Goal: Task Accomplishment & Management: Manage account settings

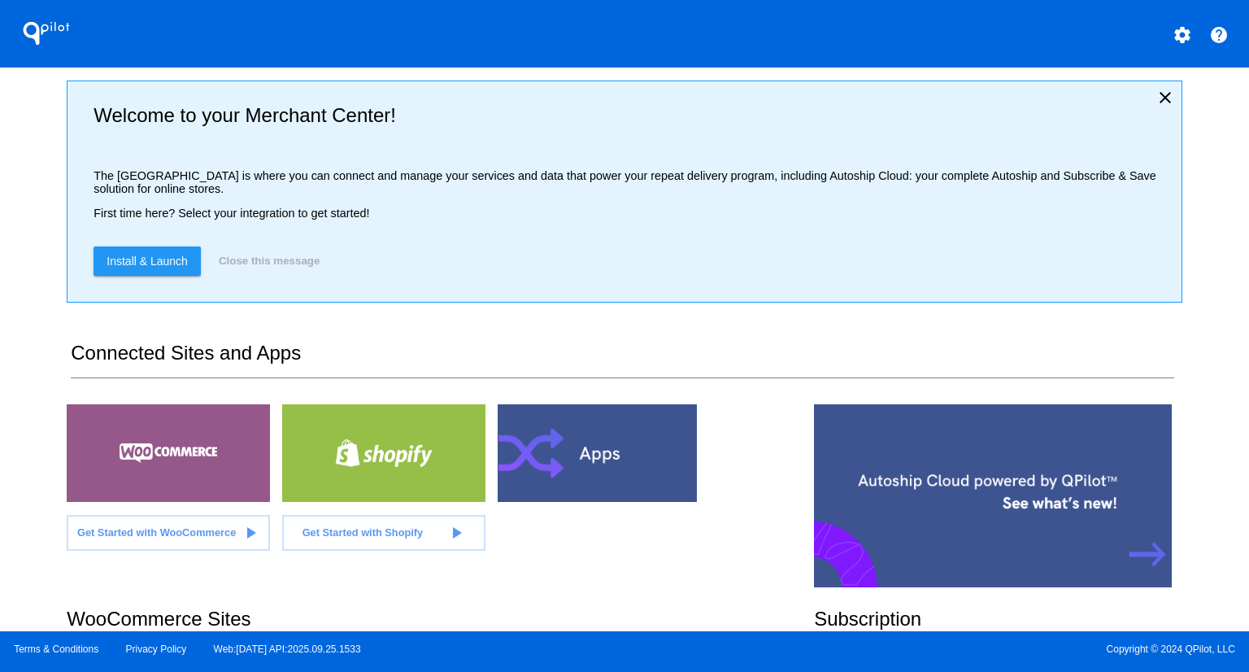
scroll to position [320, 0]
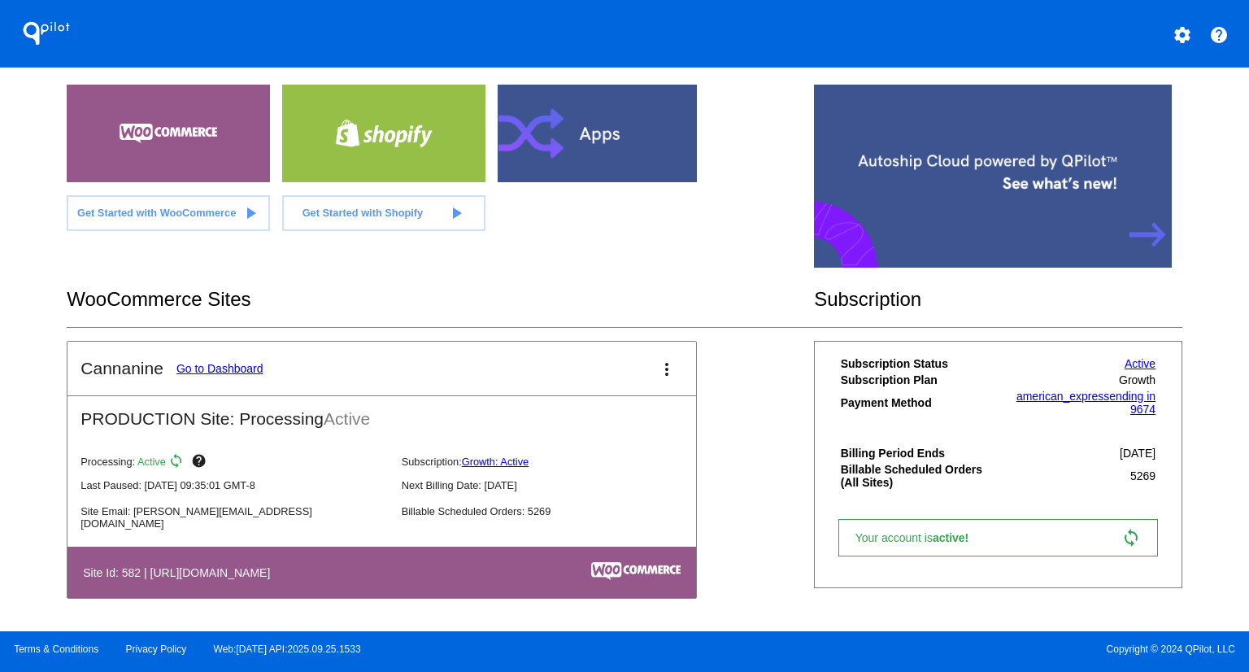
click at [197, 362] on link "Go to Dashboard" at bounding box center [219, 368] width 87 height 13
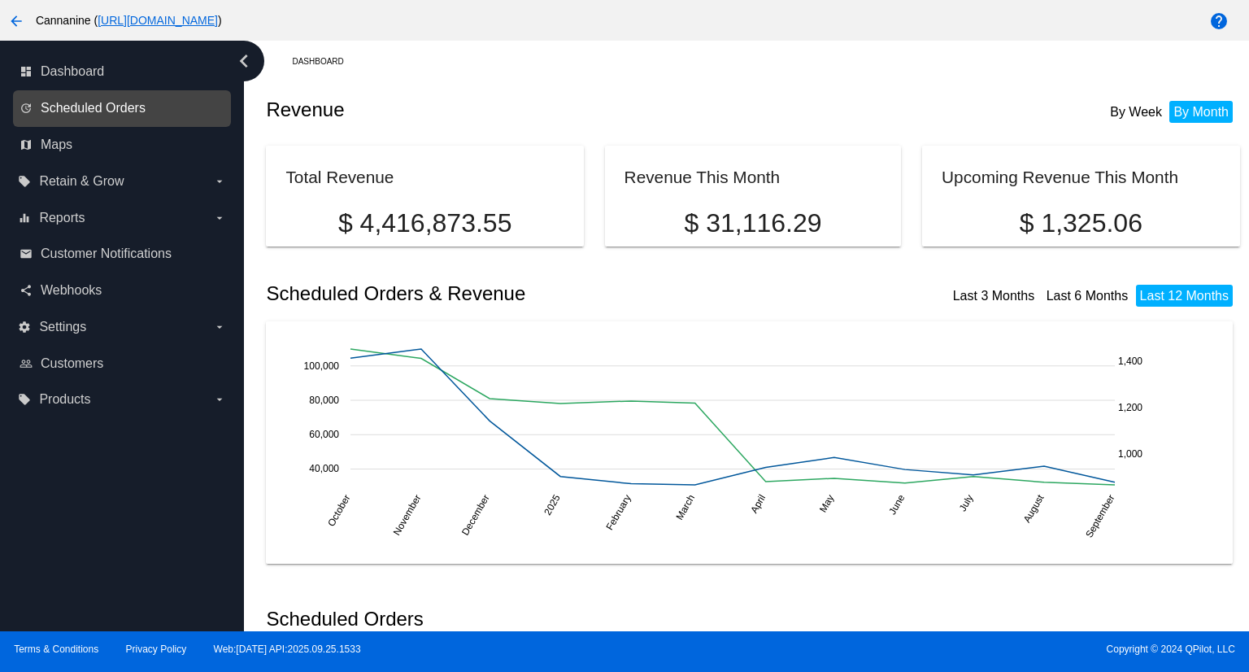
click at [133, 102] on span "Scheduled Orders" at bounding box center [93, 108] width 105 height 15
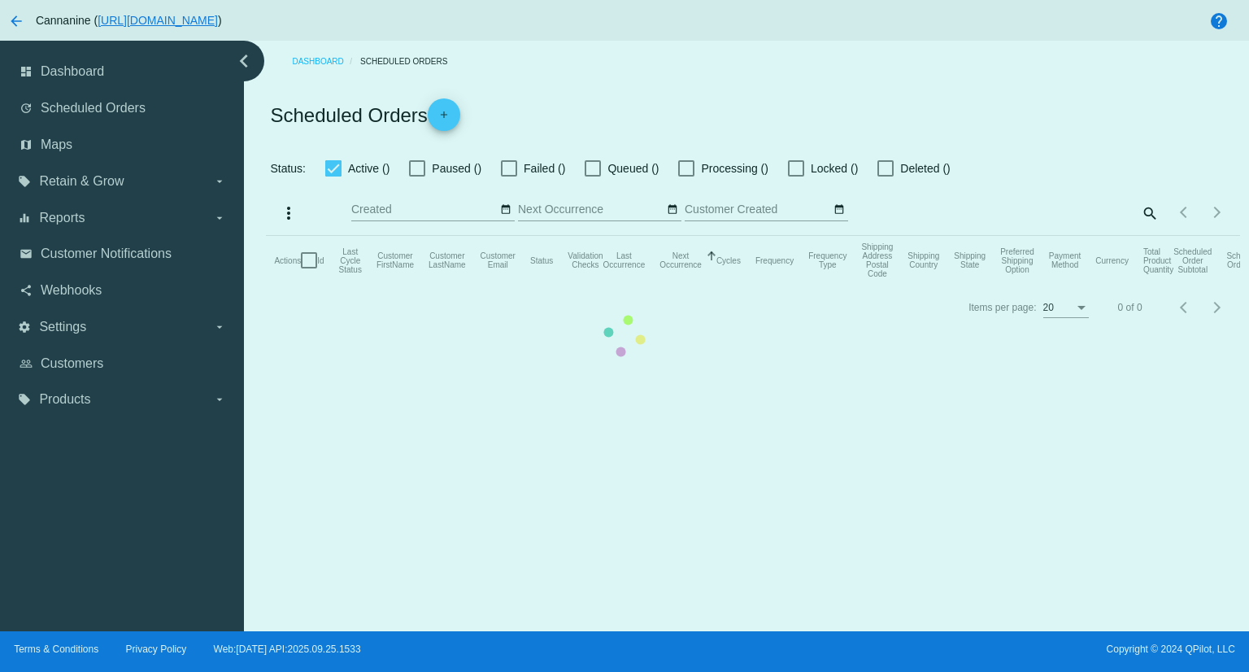
checkbox input "true"
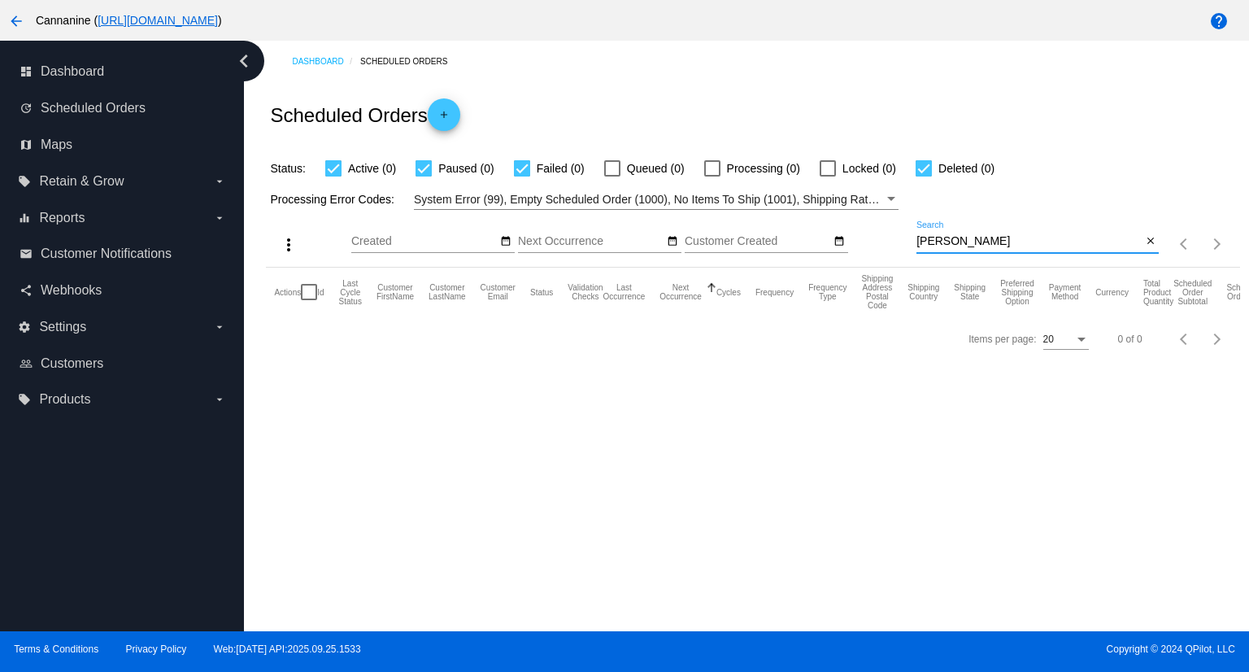
drag, startPoint x: 1025, startPoint y: 240, endPoint x: 774, endPoint y: 196, distance: 254.3
click at [774, 196] on app-dashboard-scheduled-orders "Scheduled Orders add Status: Active (0) Paused (0) Failed (0) Queued (0) Proces…" at bounding box center [752, 222] width 973 height 280
paste input "[EMAIL_ADDRESS][DOMAIN_NAME]"
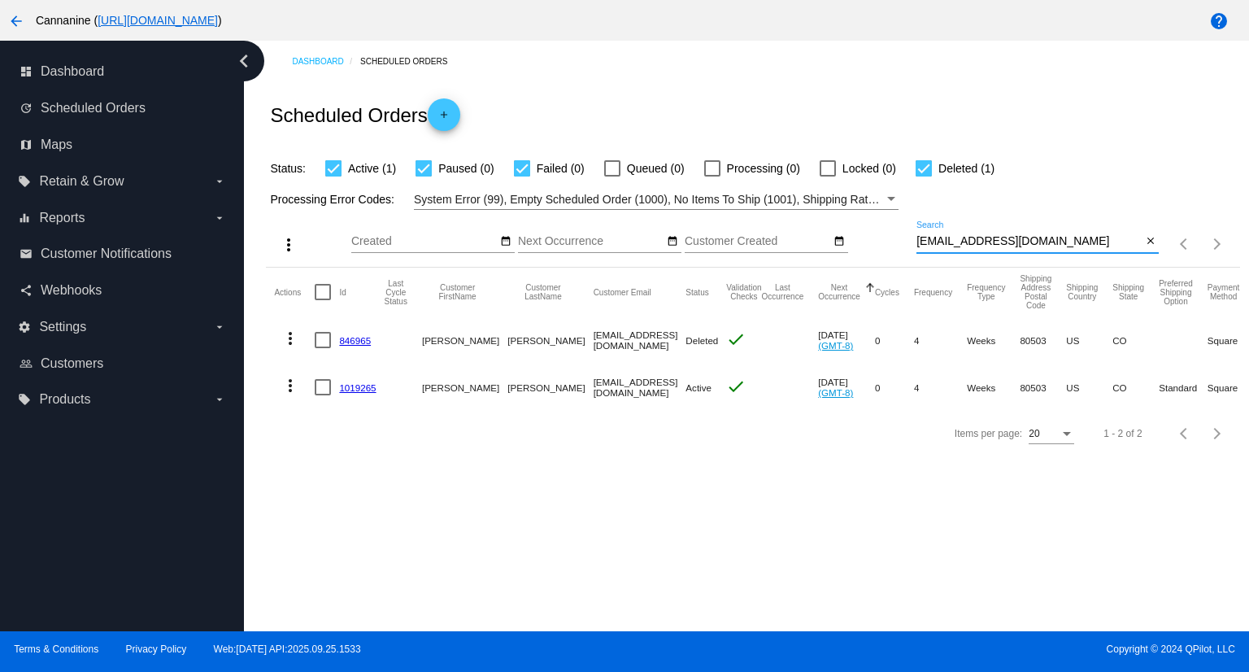
type input "[EMAIL_ADDRESS][DOMAIN_NAME]"
click at [369, 385] on link "1019265" at bounding box center [357, 387] width 37 height 11
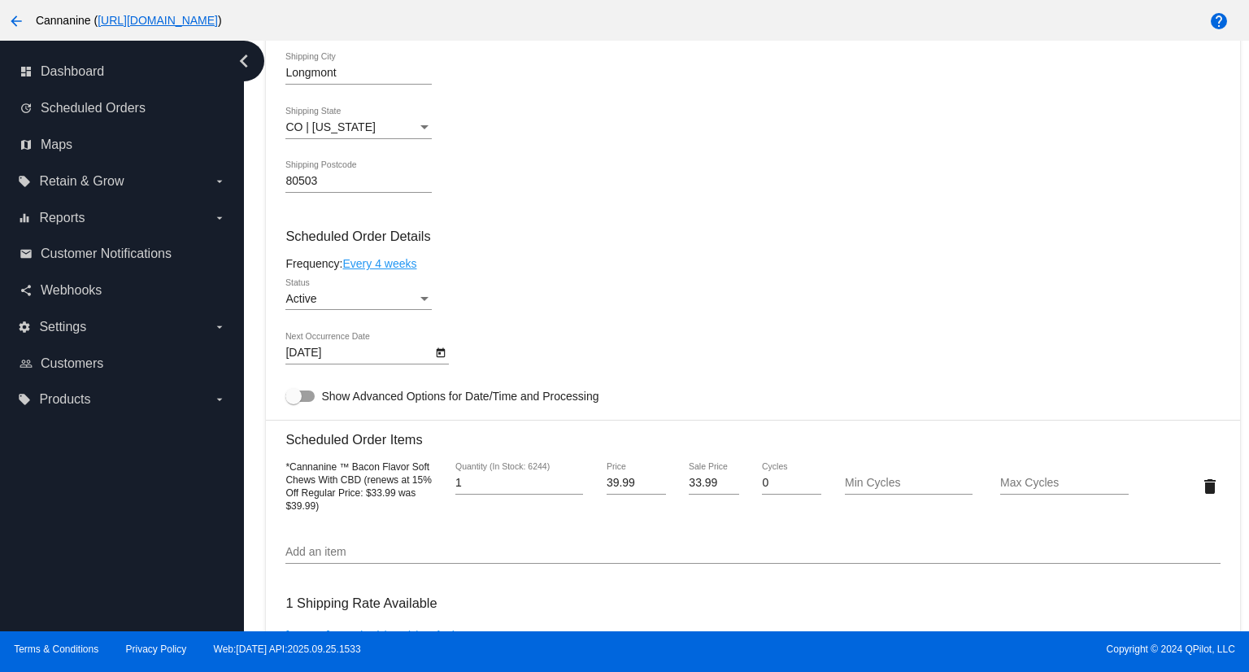
scroll to position [732, 0]
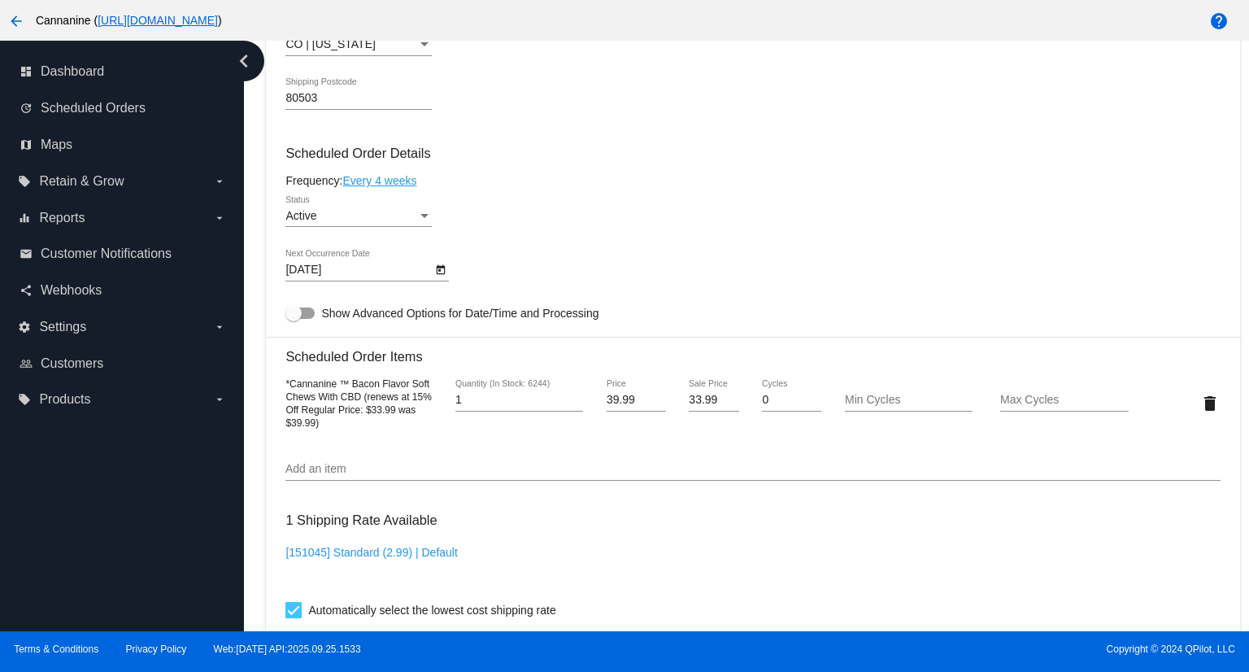
click at [421, 218] on div "Status" at bounding box center [424, 216] width 8 height 4
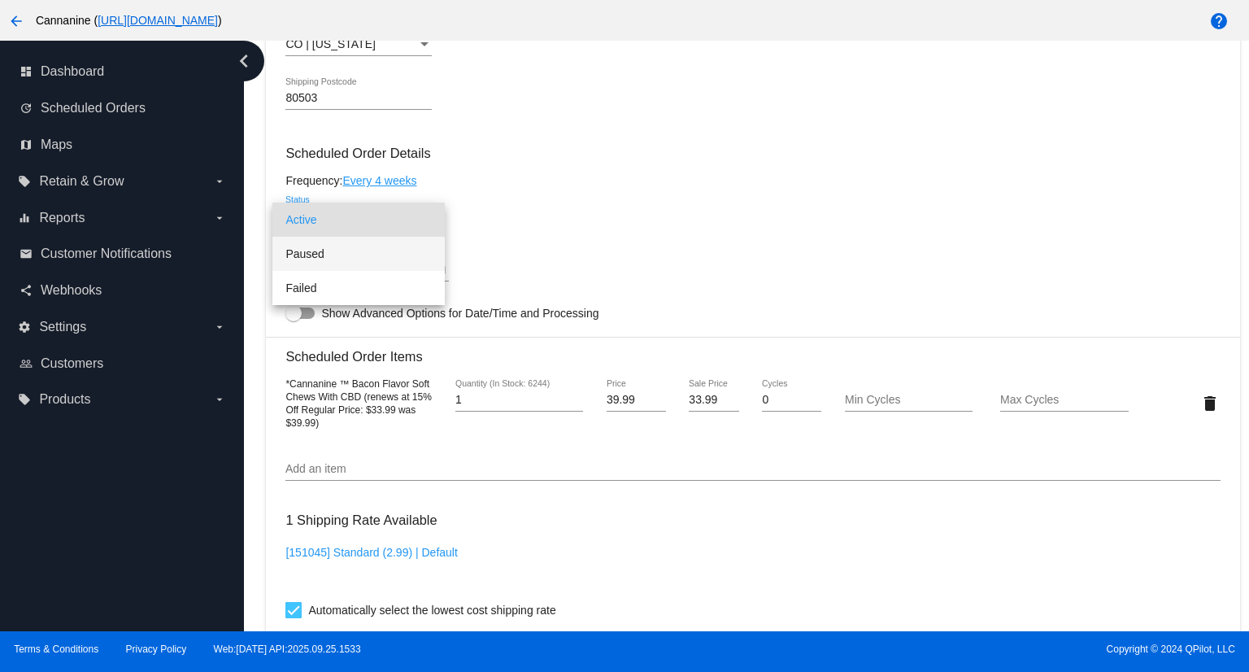
click at [329, 255] on span "Paused" at bounding box center [358, 254] width 146 height 34
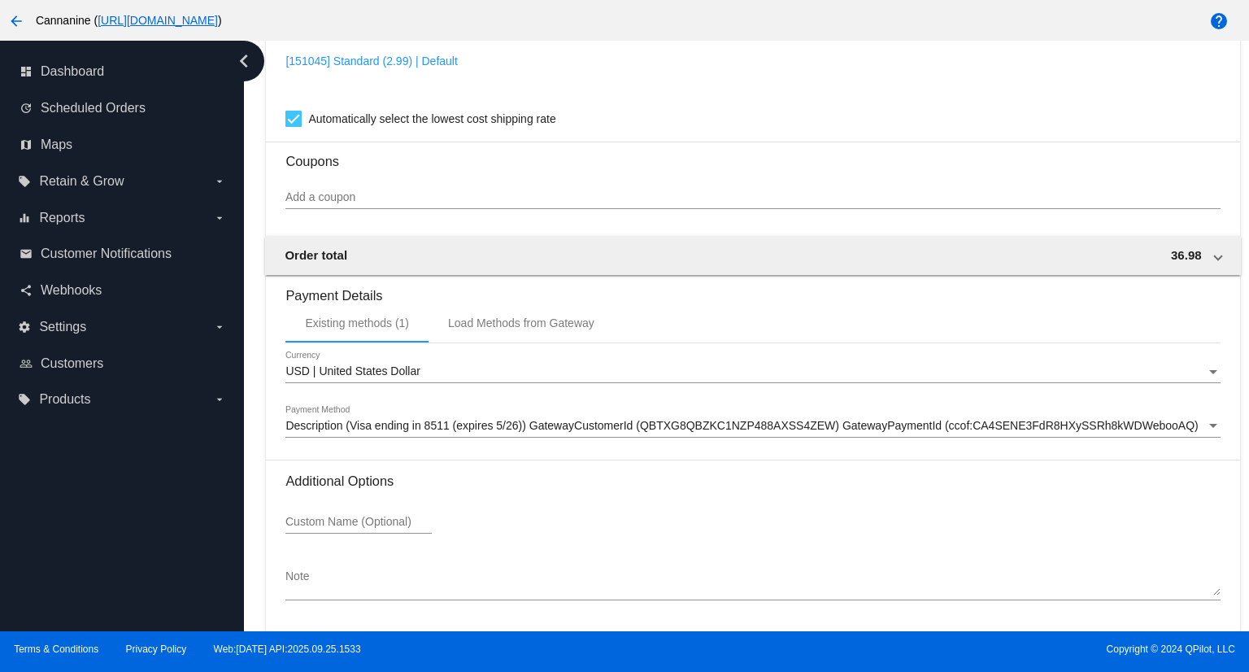
scroll to position [1289, 0]
